Goal: Book appointment/travel/reservation

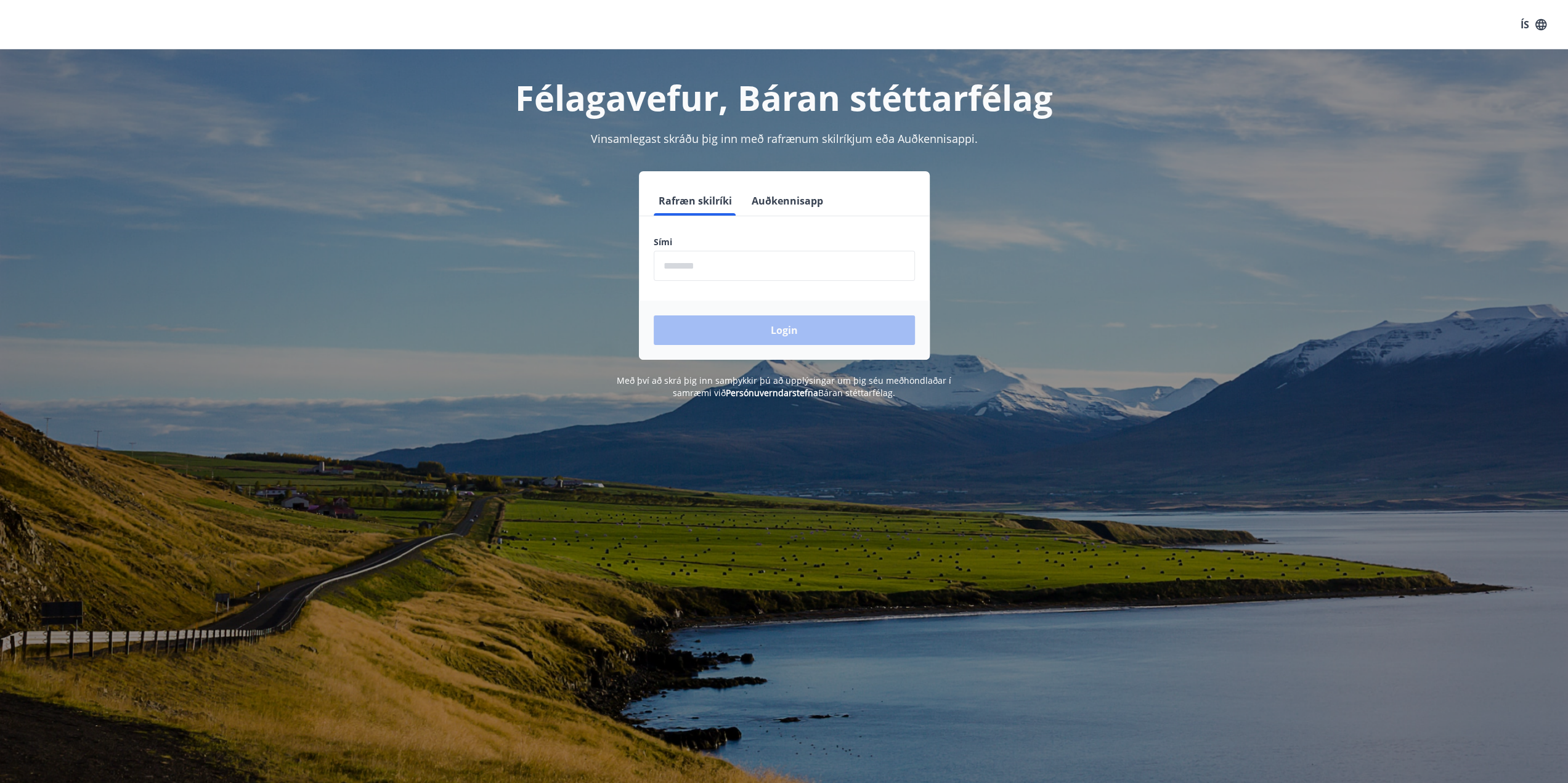
click at [672, 265] on input "phone" at bounding box center [784, 266] width 261 height 31
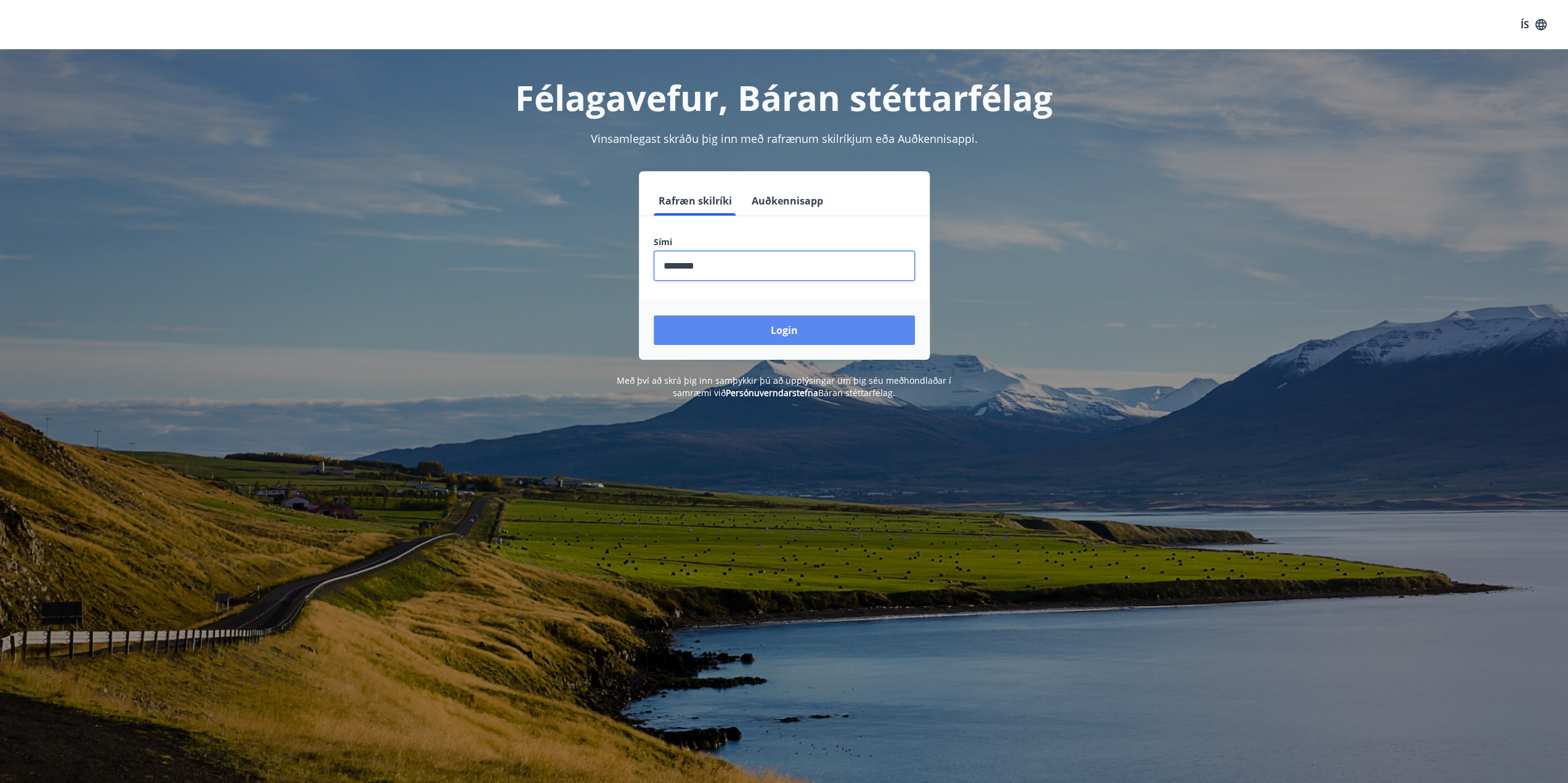
type input "********"
click at [834, 329] on button "Login" at bounding box center [784, 330] width 261 height 30
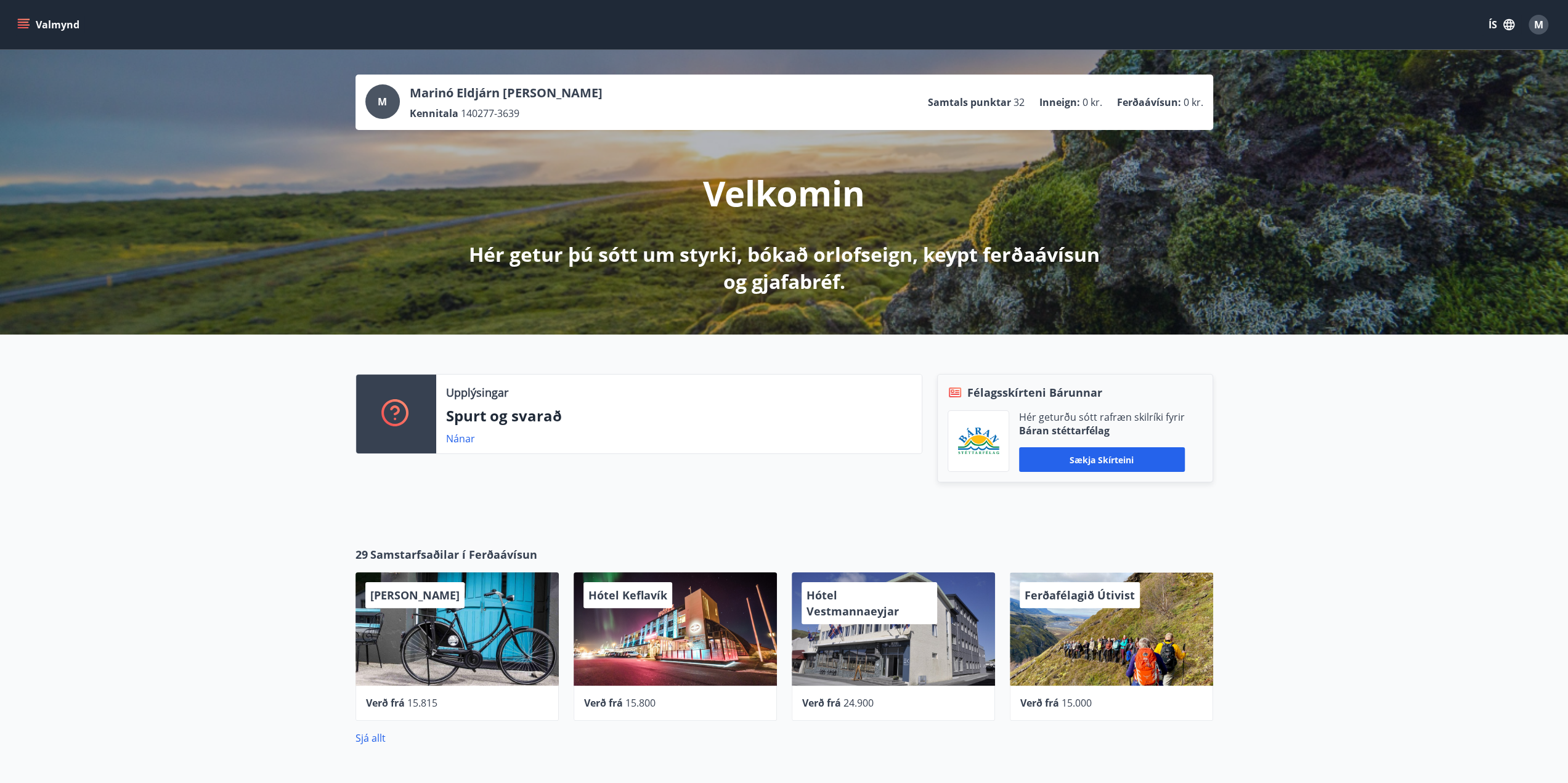
drag, startPoint x: 674, startPoint y: 442, endPoint x: 673, endPoint y: 453, distance: 11.0
click at [17, 19] on icon "menu" at bounding box center [24, 25] width 12 height 12
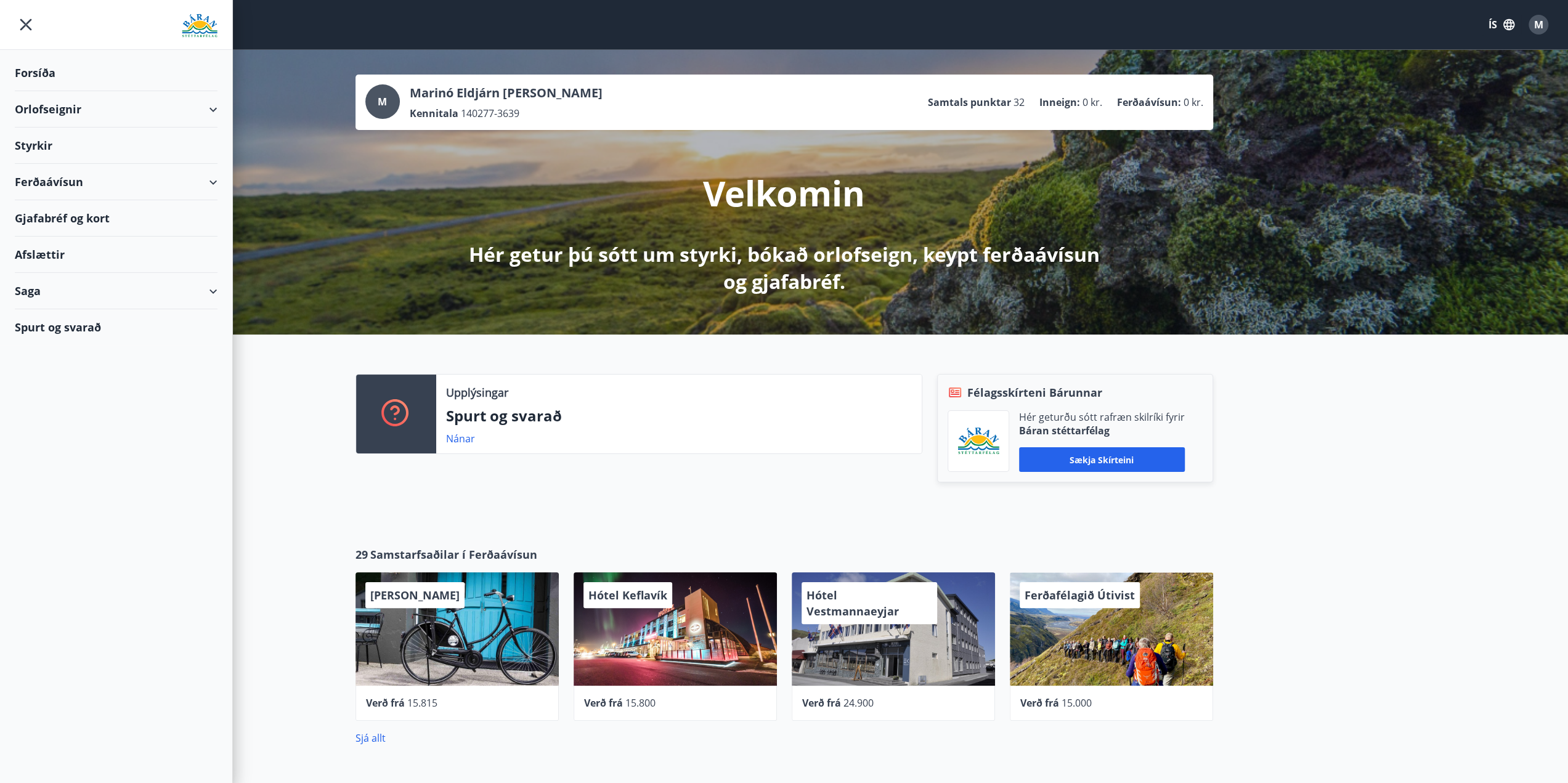
click at [83, 110] on div "Orlofseignir" at bounding box center [116, 109] width 203 height 36
click at [87, 169] on div "Bókunardagatal" at bounding box center [117, 166] width 183 height 26
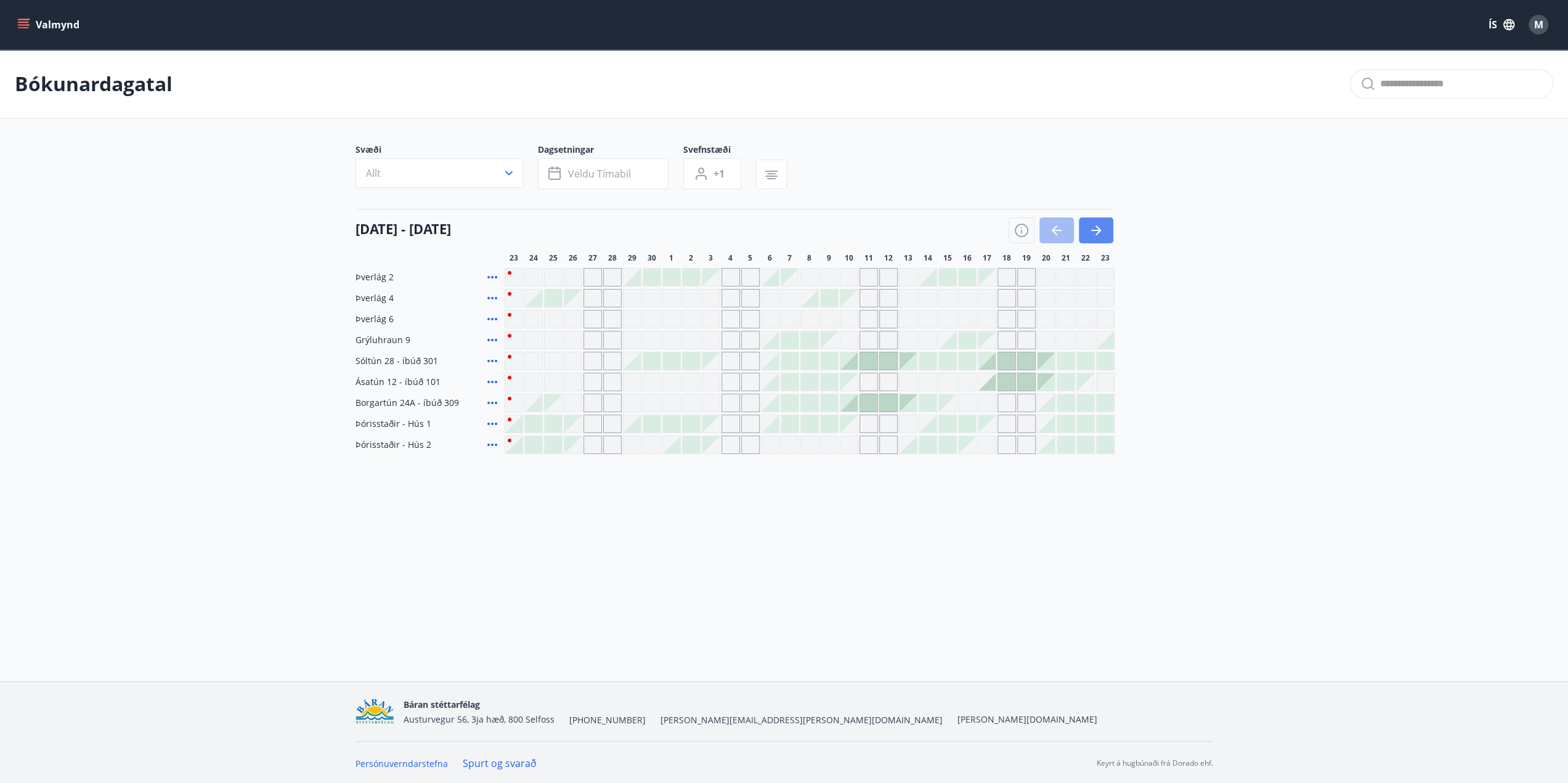
click at [1098, 223] on icon "button" at bounding box center [1096, 230] width 15 height 15
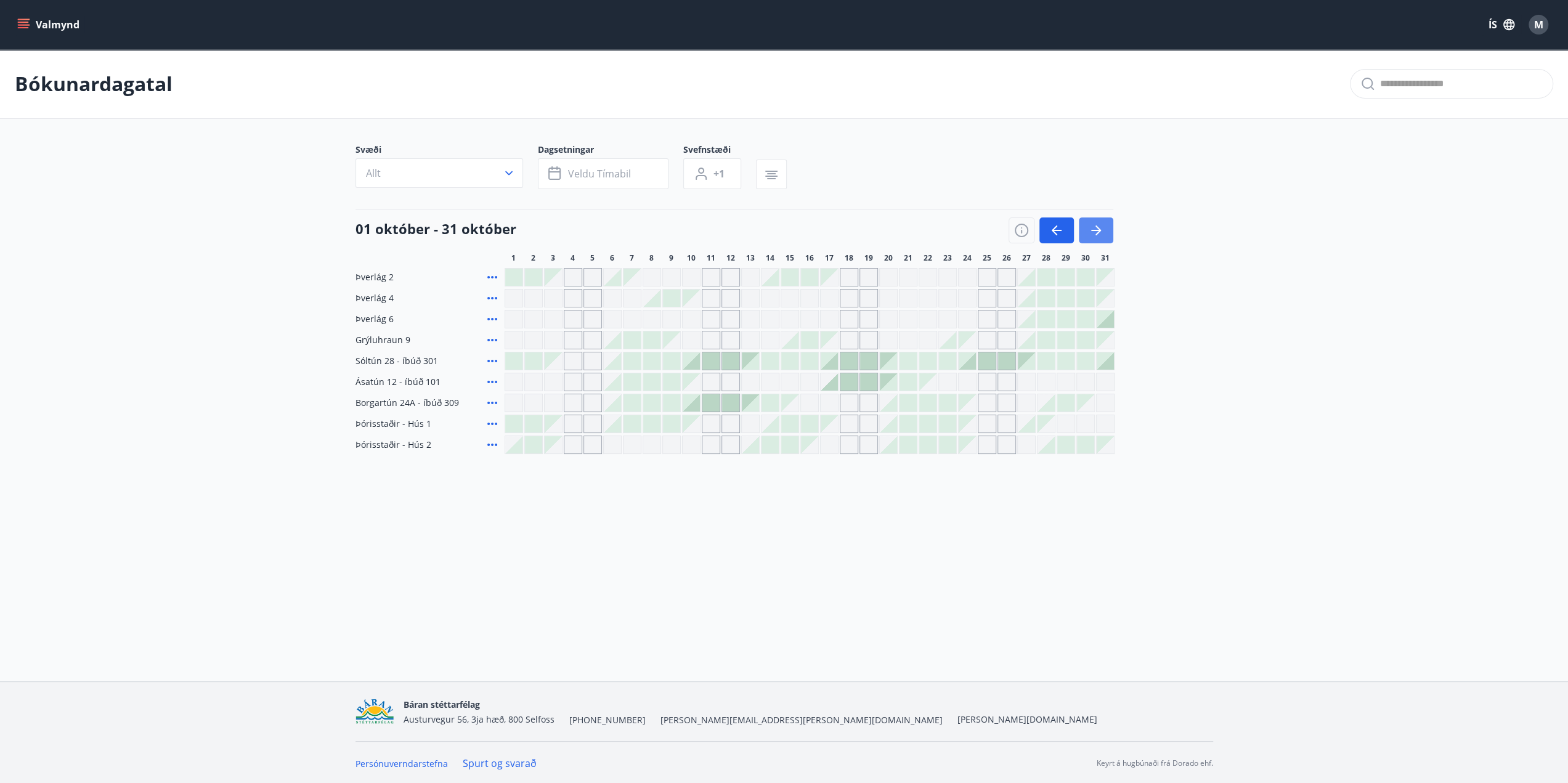
click at [1105, 230] on button "button" at bounding box center [1096, 230] width 35 height 26
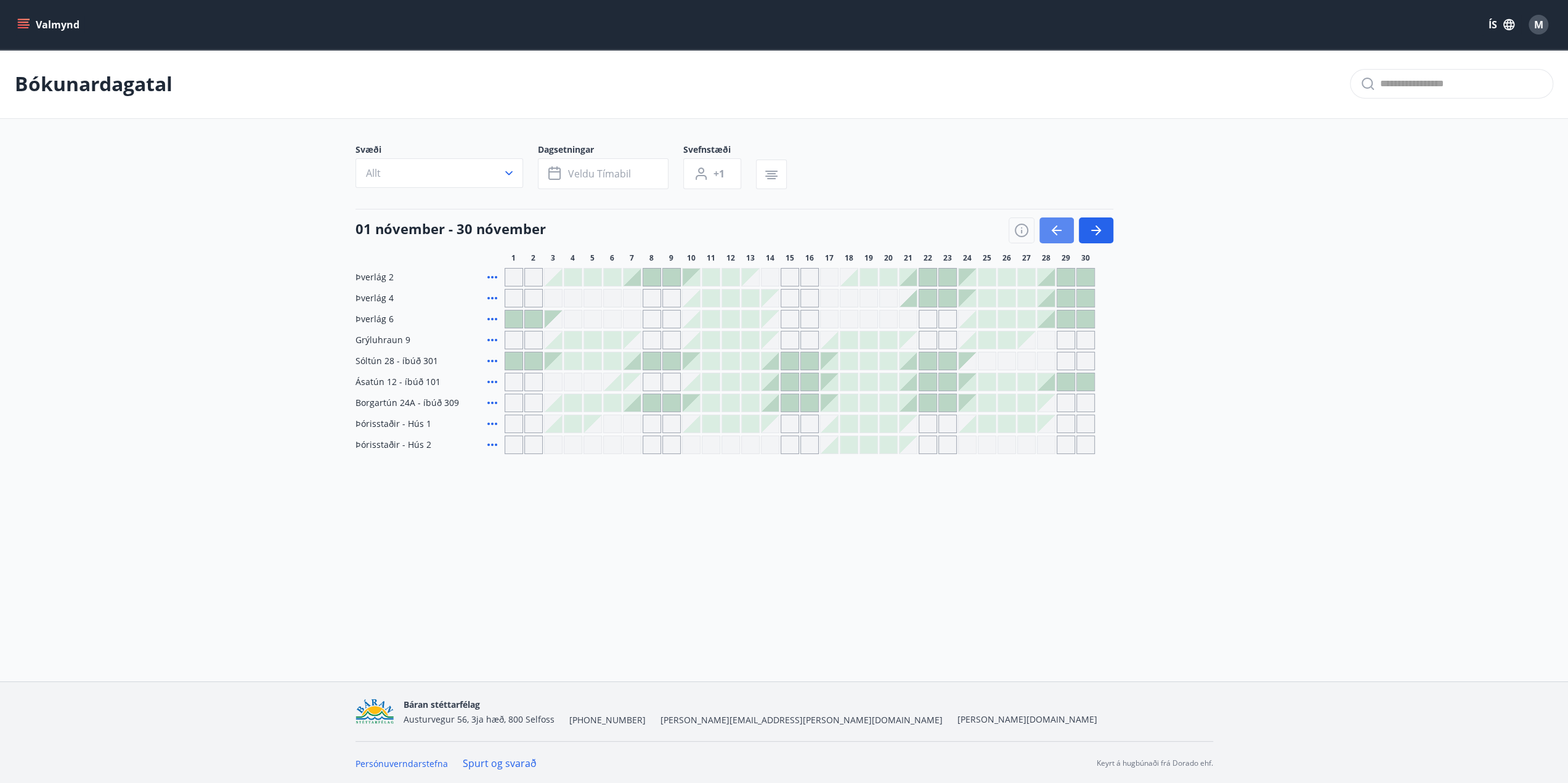
click at [1058, 232] on icon "button" at bounding box center [1056, 230] width 15 height 15
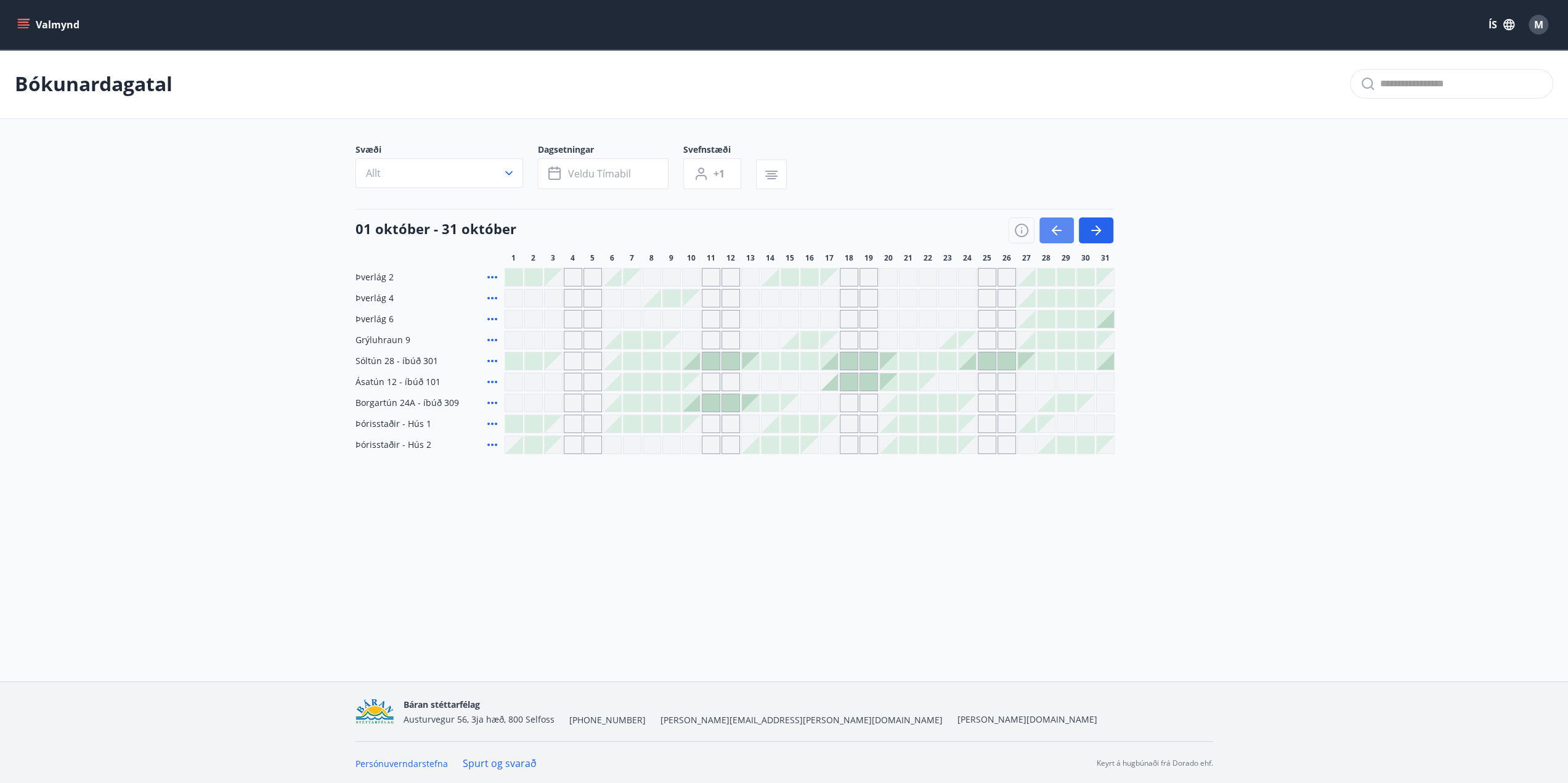
click at [1058, 232] on icon "button" at bounding box center [1056, 230] width 15 height 15
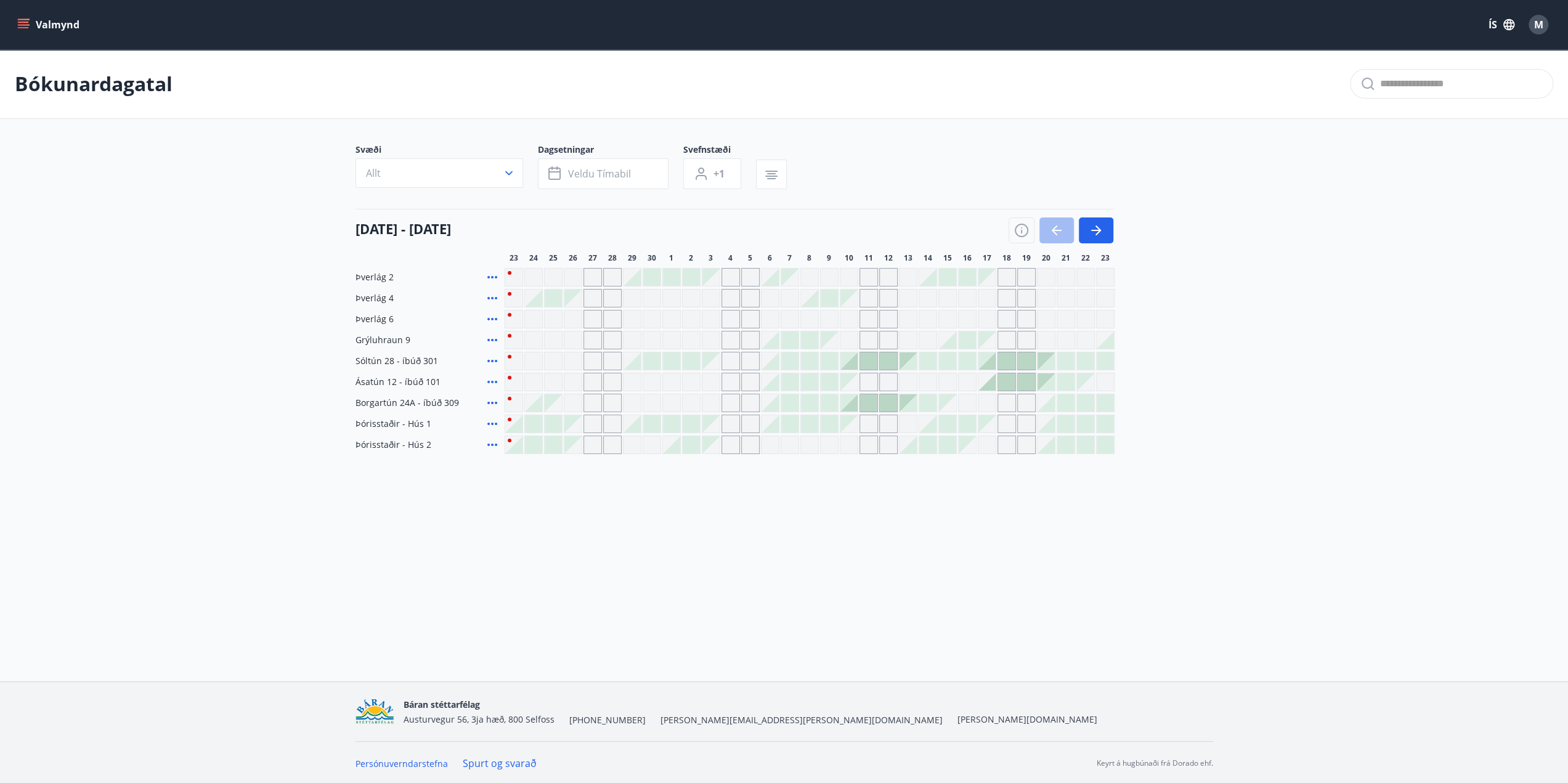
click at [1031, 275] on div "Gráir dagar eru ekki bókanlegir" at bounding box center [1026, 277] width 19 height 19
drag, startPoint x: 56, startPoint y: 113, endPoint x: 58, endPoint y: 121, distance: 8.2
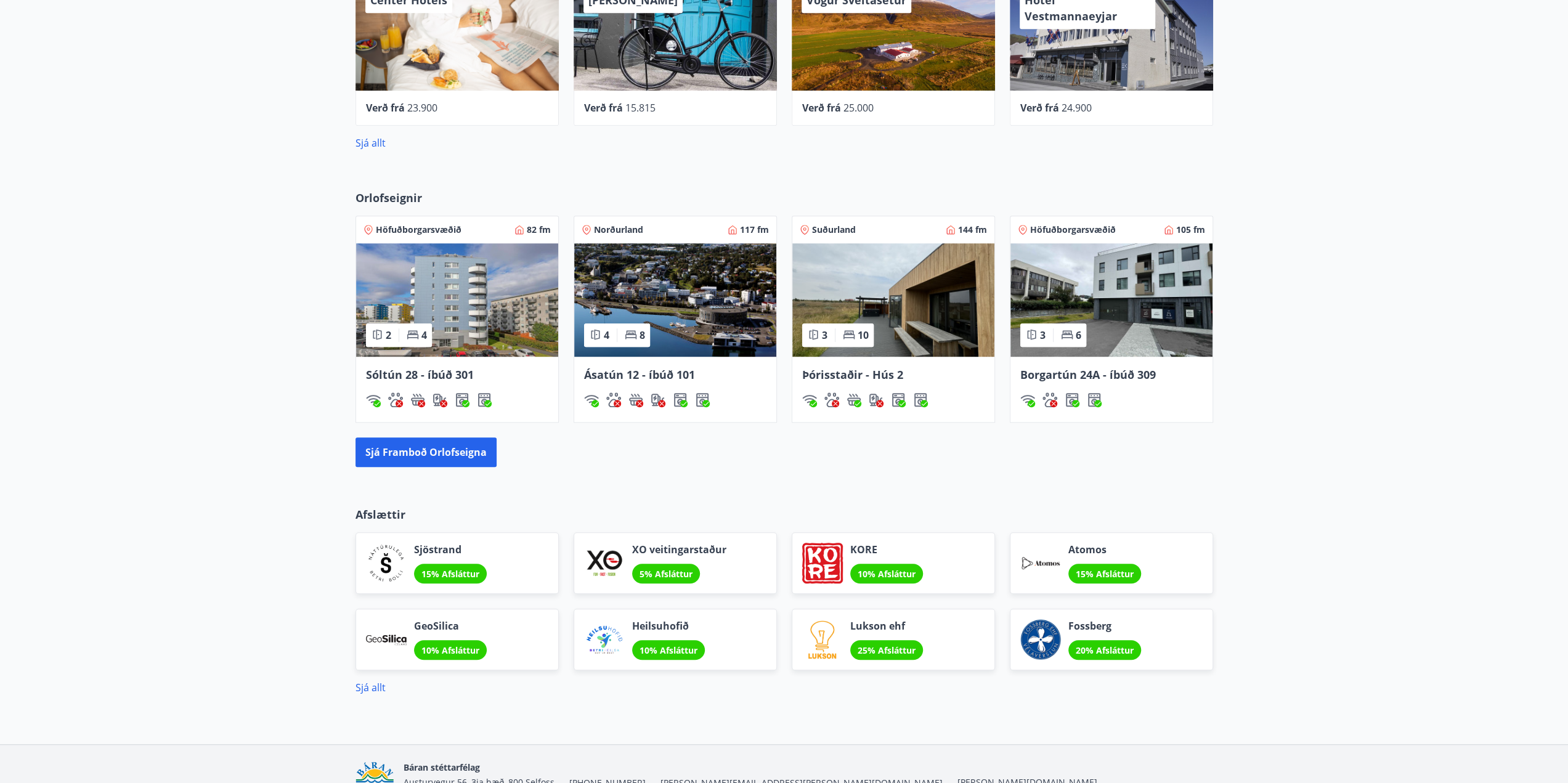
scroll to position [657, 0]
